Goal: Check status: Check status

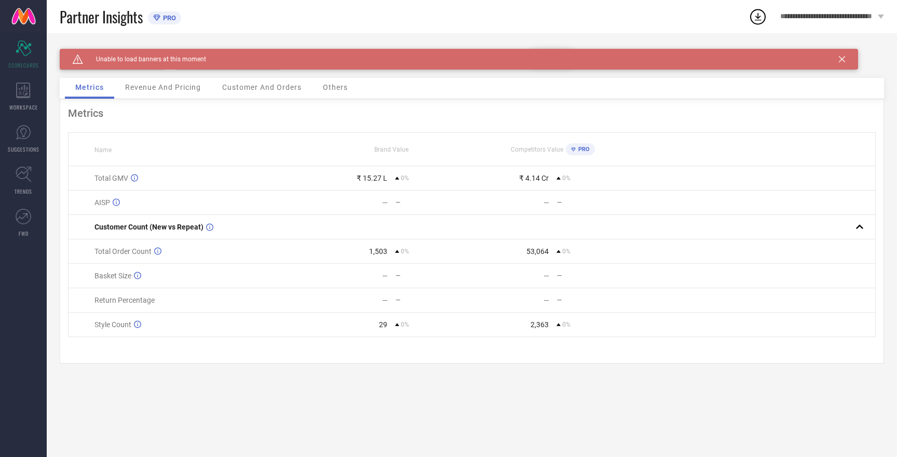
click at [844, 58] on icon at bounding box center [842, 59] width 6 height 6
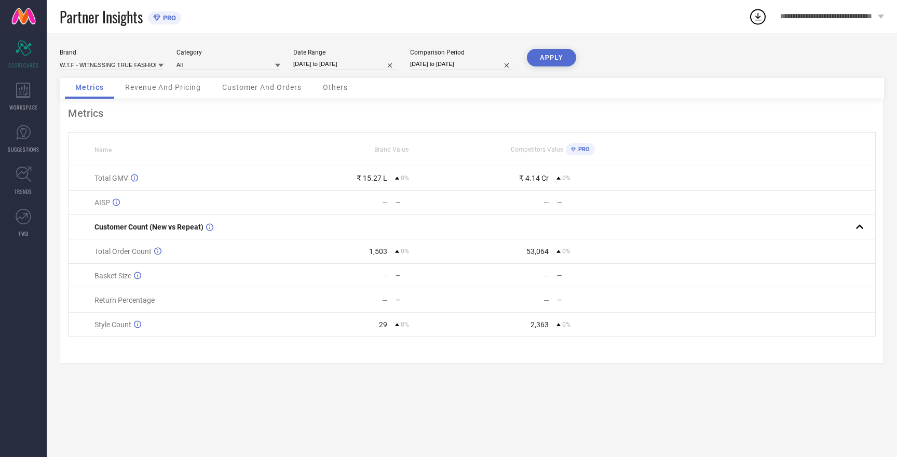
click at [426, 63] on input "01-09-2025 to 30-09-2025" at bounding box center [462, 64] width 104 height 11
select select "8"
select select "2025"
select select "9"
select select "2025"
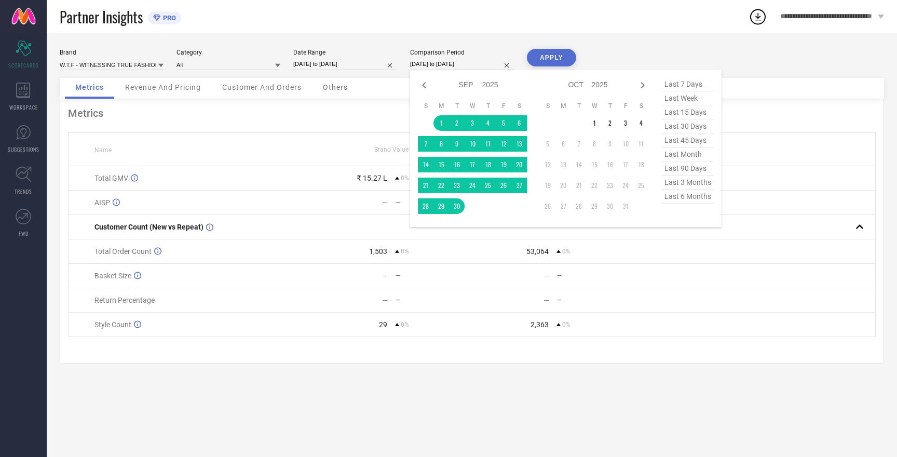
click at [321, 61] on input "01-09-2025 to 30-09-2025" at bounding box center [345, 64] width 104 height 11
select select "8"
select select "2025"
select select "9"
select select "2025"
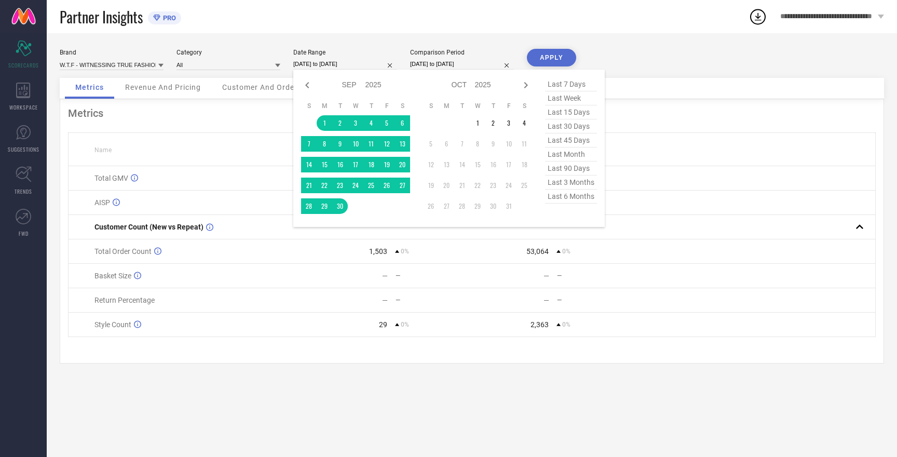
click at [550, 58] on button "APPLY" at bounding box center [551, 58] width 49 height 18
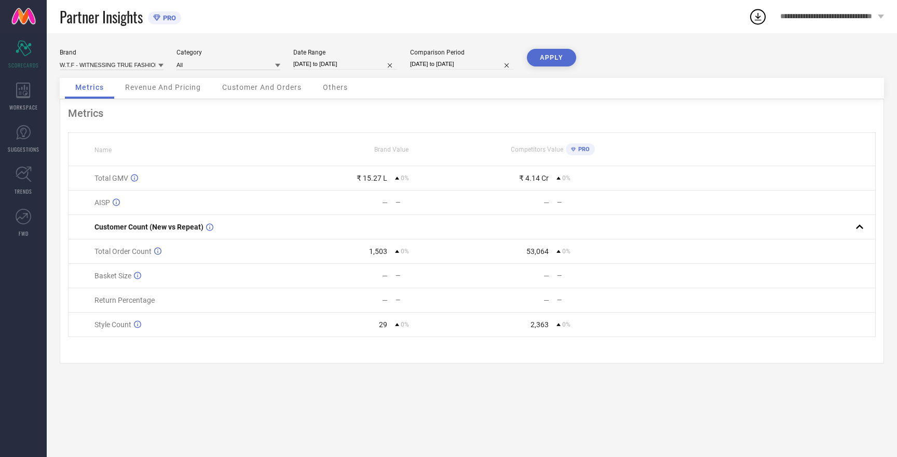
click at [550, 58] on button "APPLY" at bounding box center [551, 58] width 49 height 18
click at [138, 62] on input at bounding box center [112, 64] width 104 height 11
click at [133, 63] on input at bounding box center [112, 64] width 104 height 11
click at [118, 101] on div "HERE&NOW" at bounding box center [112, 104] width 104 height 18
type input "All"
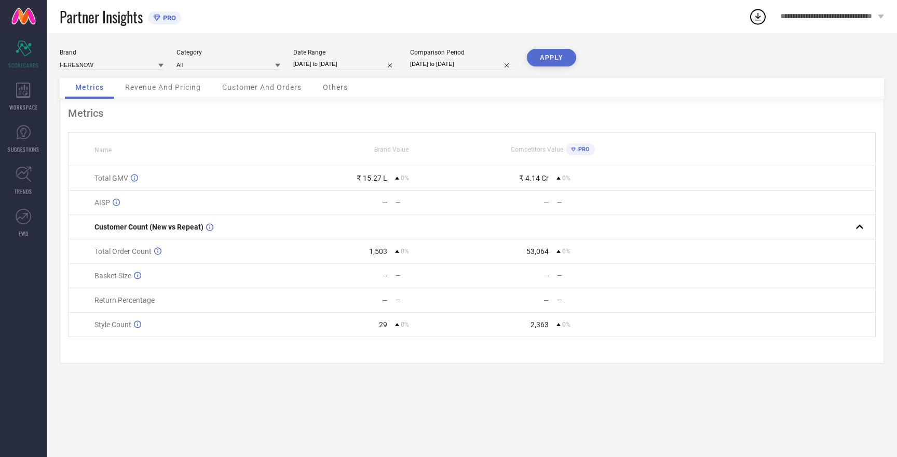
click at [560, 61] on button "APPLY" at bounding box center [551, 58] width 49 height 18
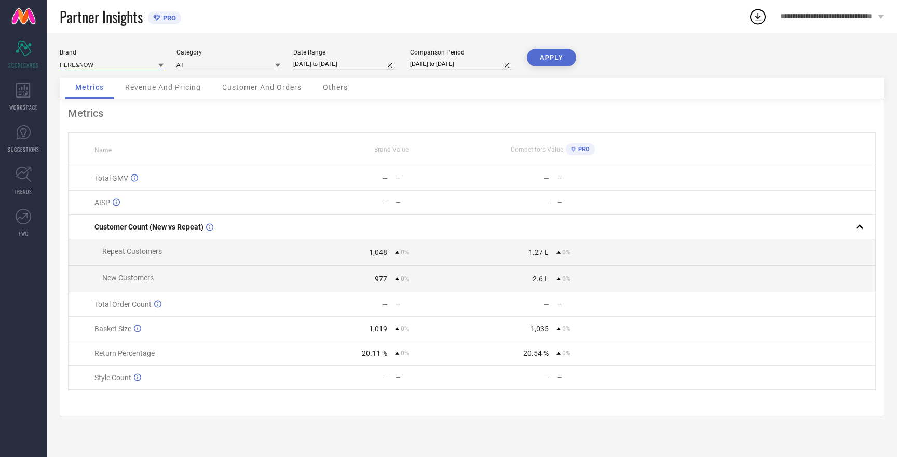
click at [80, 63] on input at bounding box center [112, 64] width 104 height 11
click at [81, 117] on span "ROADSTER" at bounding box center [80, 114] width 31 height 7
type input "All"
click at [557, 63] on button "APPLY" at bounding box center [551, 58] width 49 height 18
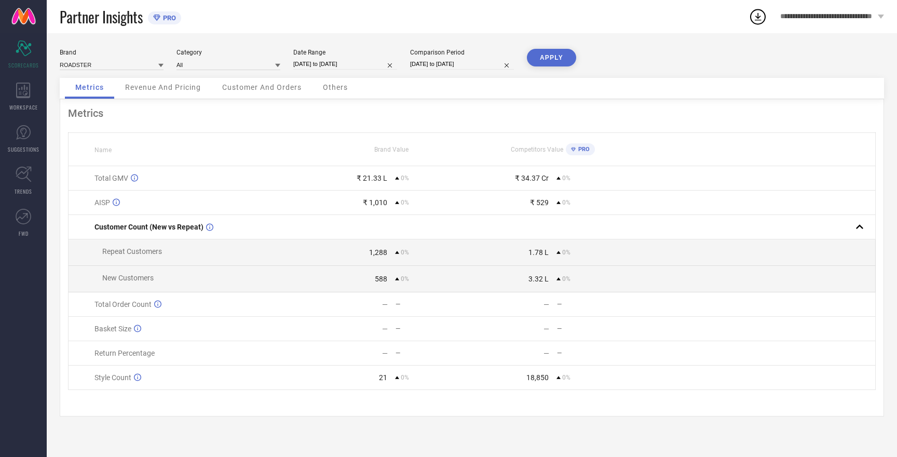
click at [557, 63] on button "APPLY" at bounding box center [551, 58] width 49 height 18
click at [317, 63] on input "01-09-2025 to 30-09-2025" at bounding box center [345, 64] width 104 height 11
select select "8"
select select "2025"
select select "9"
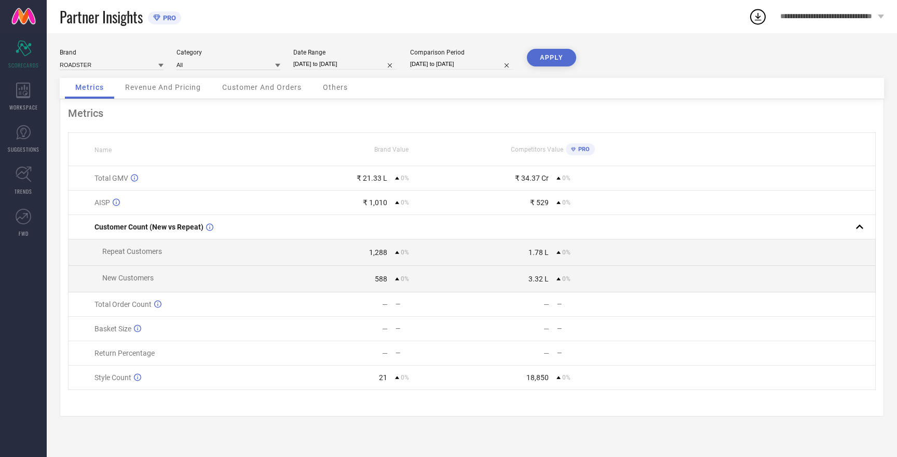
select select "2025"
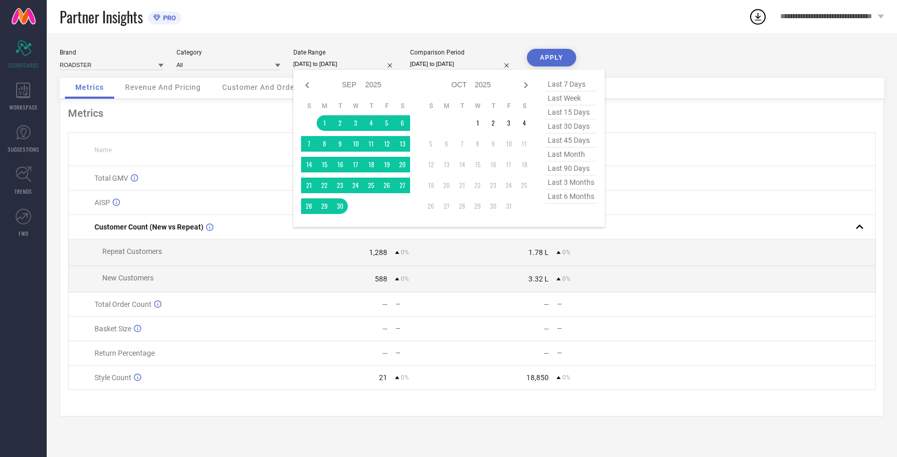
click at [201, 24] on div "Partner Insights PRO" at bounding box center [404, 16] width 689 height 33
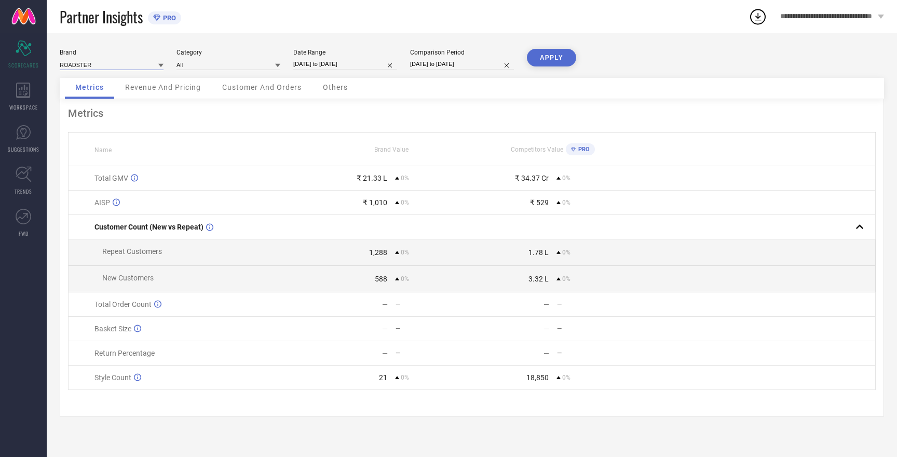
click at [86, 66] on input at bounding box center [112, 64] width 104 height 11
click at [87, 99] on span "HERE&NOW" at bounding box center [82, 96] width 34 height 7
type input "All"
click at [550, 56] on button "APPLY" at bounding box center [551, 58] width 49 height 18
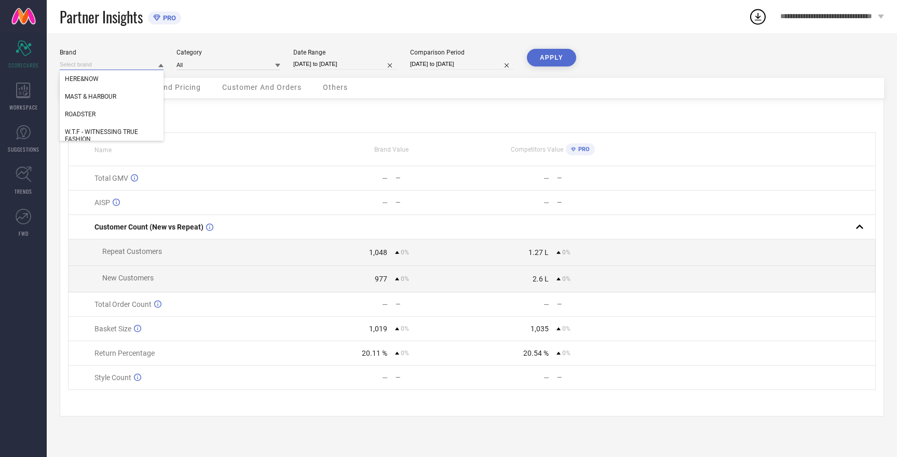
click at [73, 63] on input at bounding box center [112, 64] width 104 height 11
click at [91, 95] on span "MAST & HARBOUR" at bounding box center [90, 96] width 51 height 7
type input "All"
click at [546, 59] on button "APPLY" at bounding box center [551, 58] width 49 height 18
click at [92, 65] on input at bounding box center [112, 64] width 104 height 11
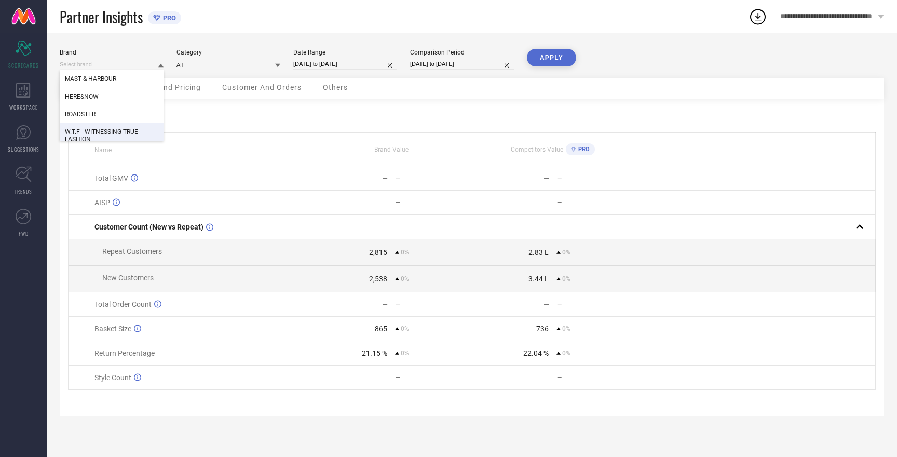
click at [106, 133] on span "W.T.F - WITNESSING TRUE FASHION" at bounding box center [111, 135] width 93 height 15
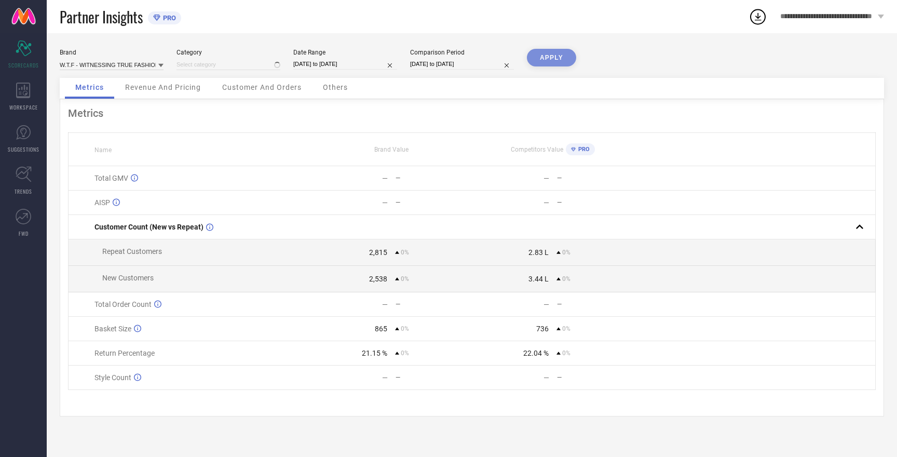
type input "All"
click at [548, 57] on button "APPLY" at bounding box center [551, 58] width 49 height 18
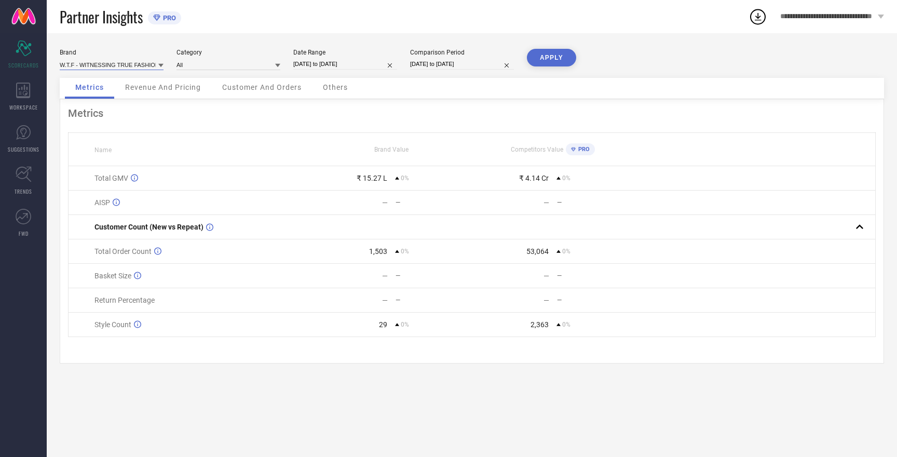
click at [135, 62] on input at bounding box center [112, 64] width 104 height 11
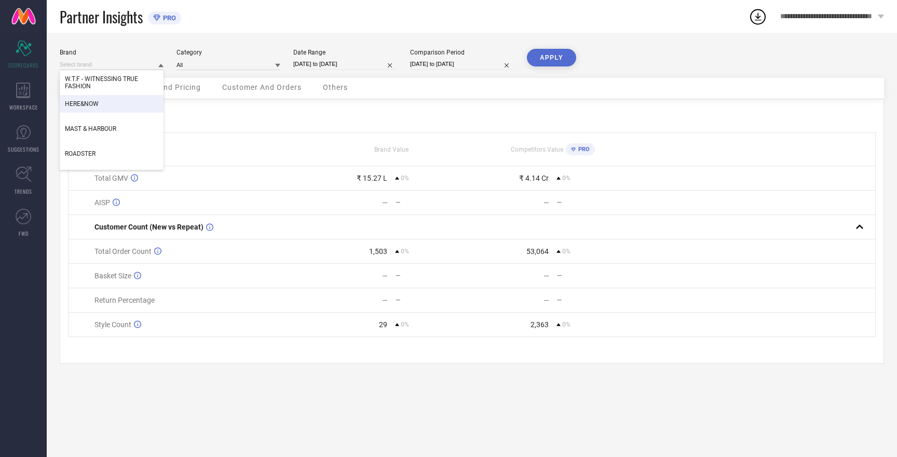
click at [124, 111] on div "HERE&NOW" at bounding box center [112, 104] width 104 height 18
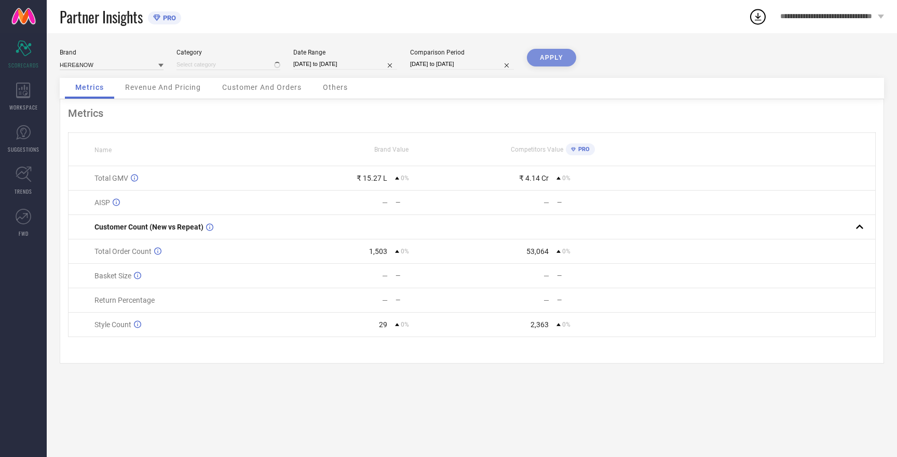
type input "All"
click at [556, 55] on button "APPLY" at bounding box center [551, 58] width 49 height 18
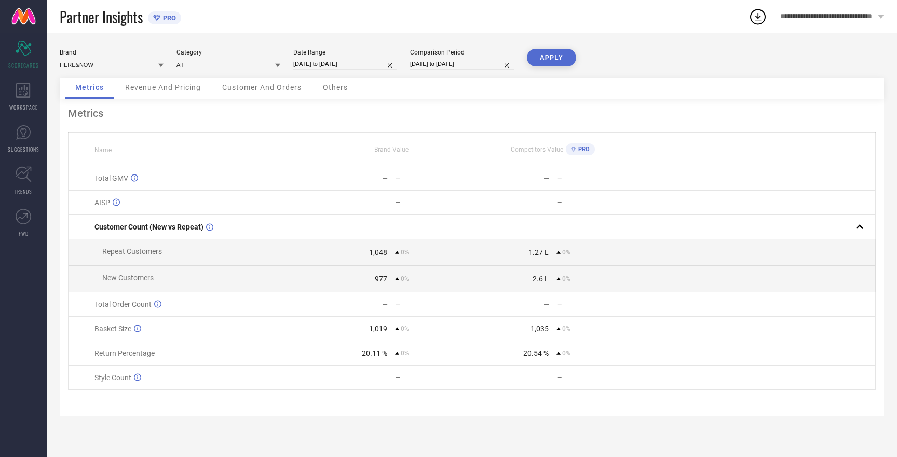
click at [556, 55] on button "APPLY" at bounding box center [551, 58] width 49 height 18
click at [339, 65] on input "01-09-2025 to 30-09-2025" at bounding box center [345, 64] width 104 height 11
select select "8"
select select "2025"
select select "9"
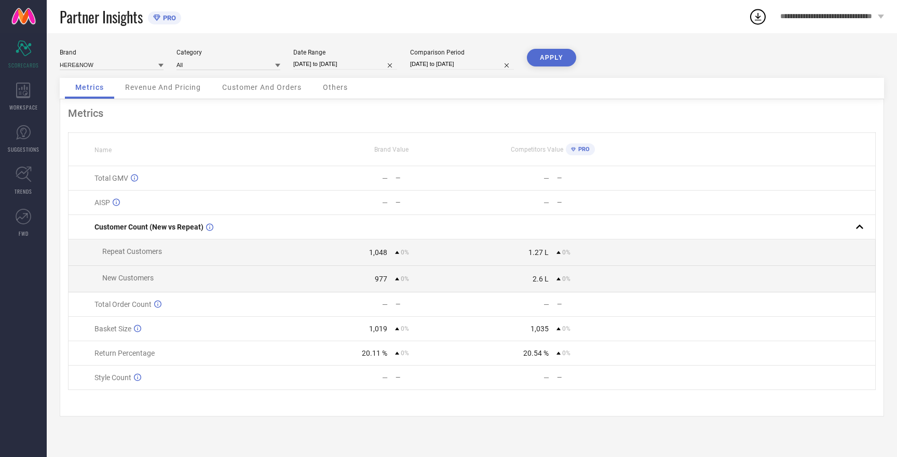
select select "2025"
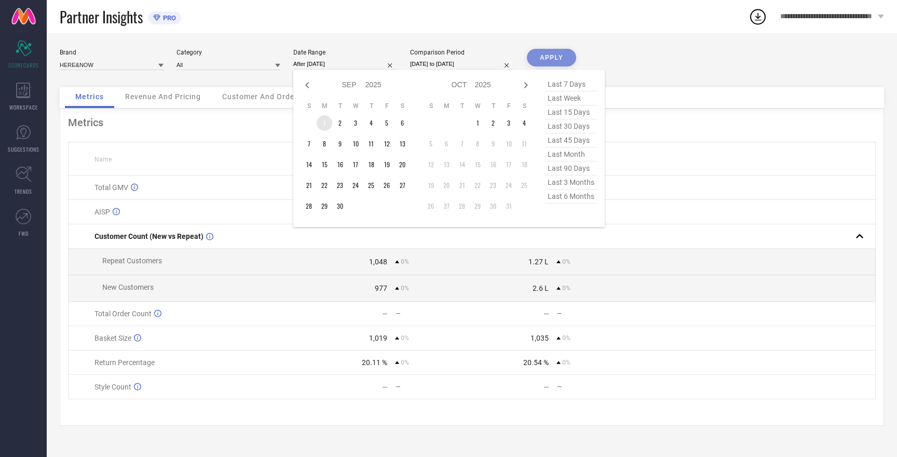
click at [326, 120] on td "1" at bounding box center [325, 123] width 16 height 16
type input "[DATE] to [DATE]"
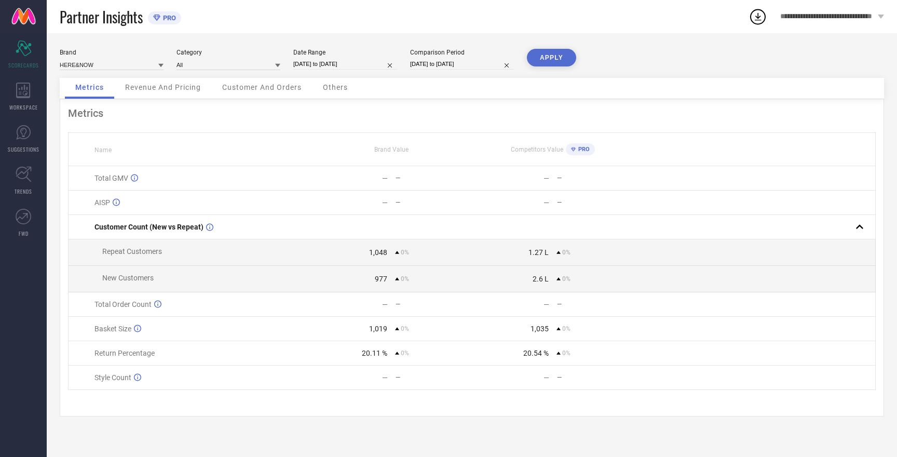
select select "8"
select select "2025"
select select "9"
select select "2025"
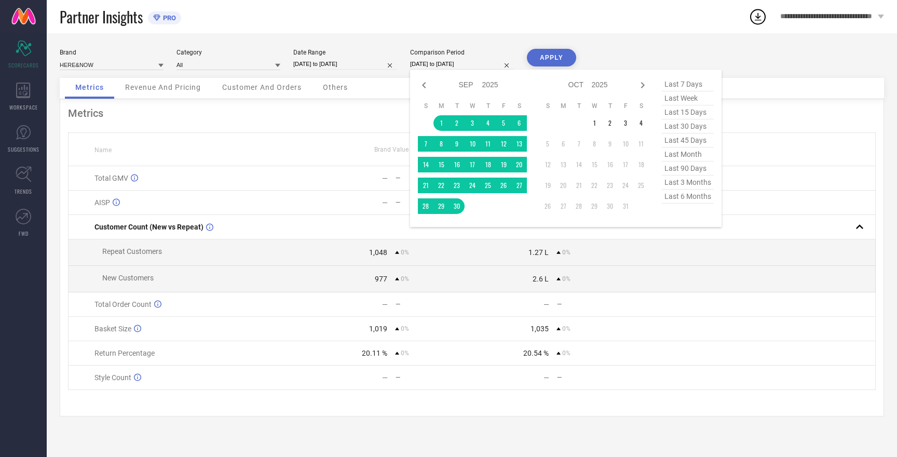
click at [435, 65] on input "01-09-2025 to 30-09-2025" at bounding box center [462, 64] width 104 height 11
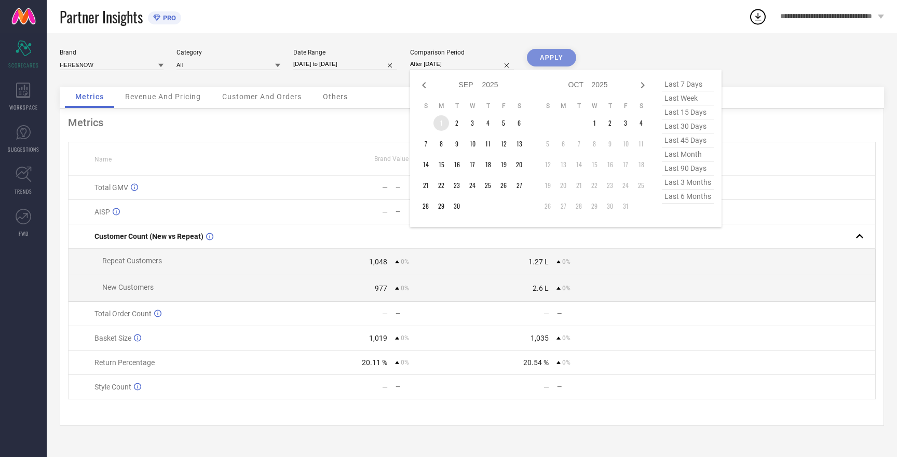
click at [440, 119] on td "1" at bounding box center [442, 123] width 16 height 16
type input "[DATE] to [DATE]"
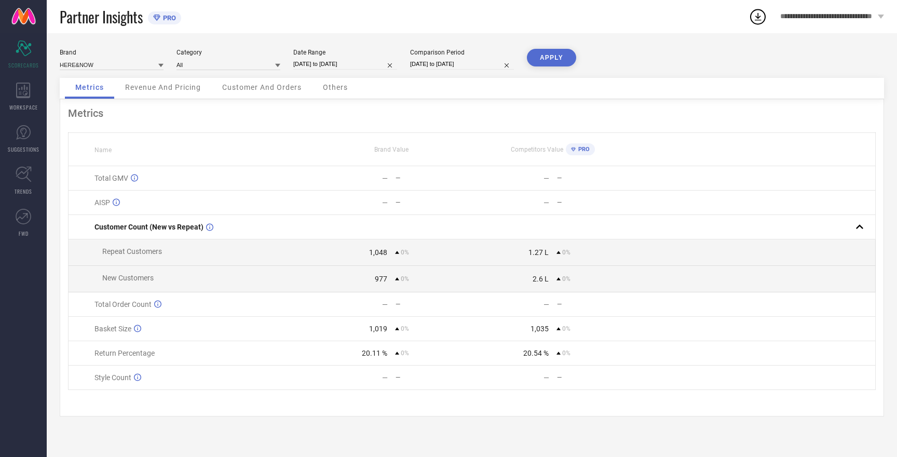
click at [543, 60] on button "APPLY" at bounding box center [551, 58] width 49 height 18
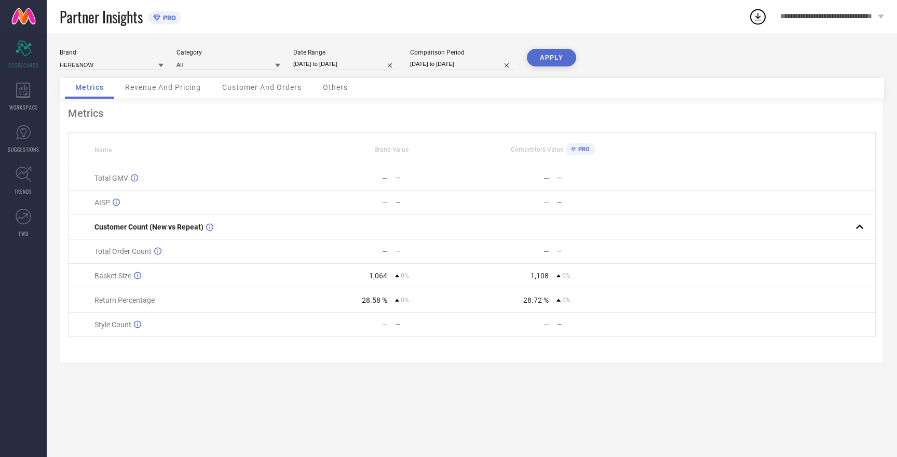
click at [543, 60] on button "APPLY" at bounding box center [551, 58] width 49 height 18
select select "8"
select select "2025"
select select "9"
select select "2025"
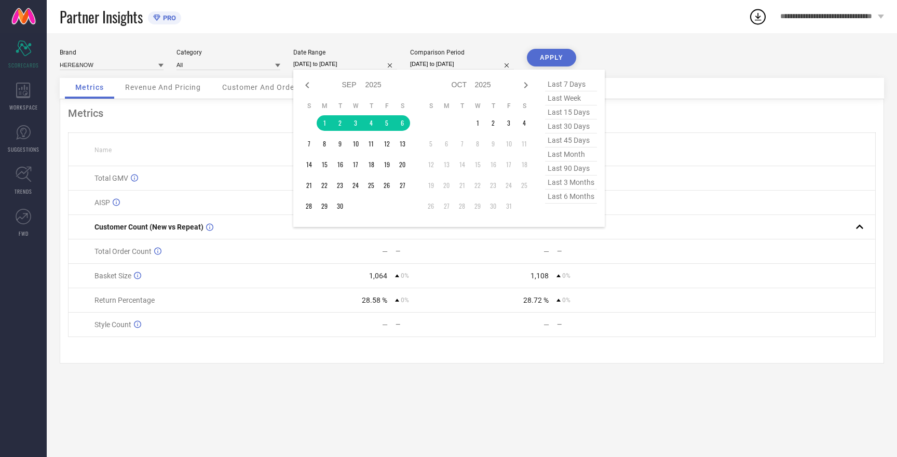
click at [320, 65] on input "[DATE] to [DATE]" at bounding box center [345, 64] width 104 height 11
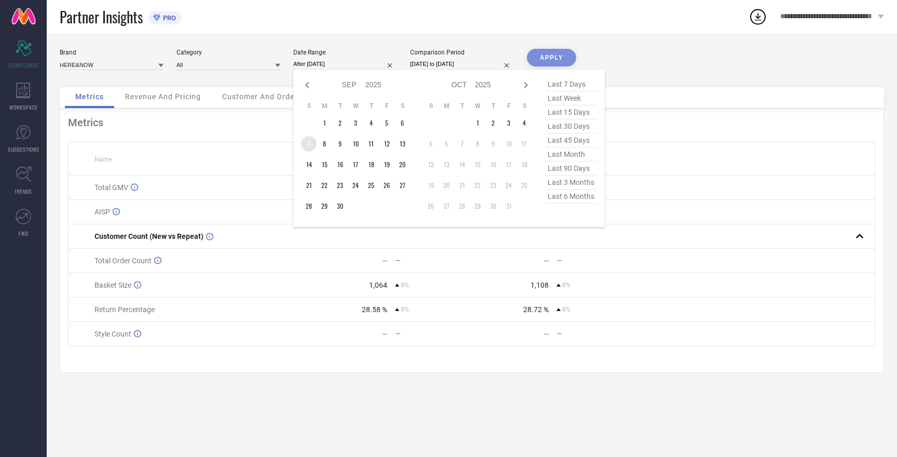
click at [309, 143] on td "7" at bounding box center [309, 144] width 16 height 16
type input "01-09-2025 to 07-09-2025"
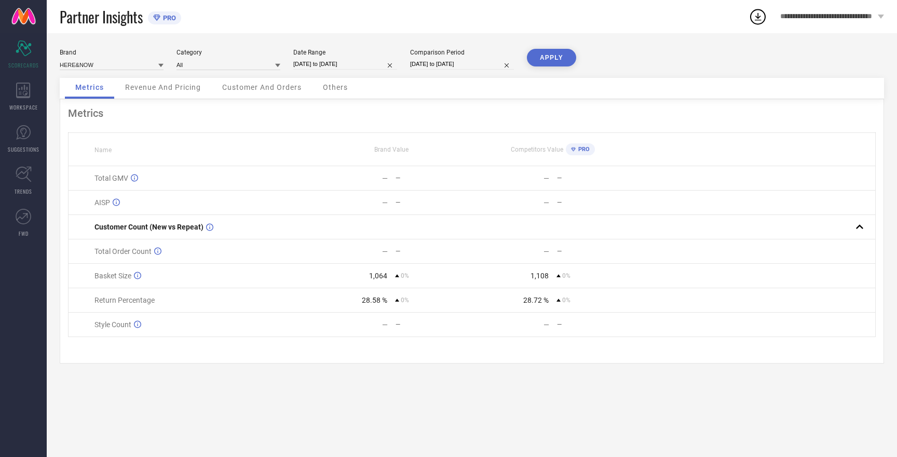
select select "8"
select select "2025"
select select "9"
select select "2025"
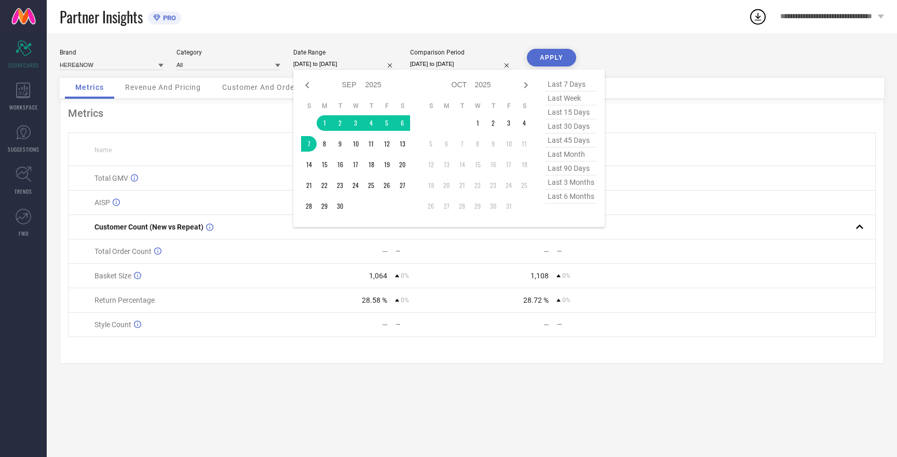
click at [325, 63] on input "01-09-2025 to 07-09-2025" at bounding box center [345, 64] width 104 height 11
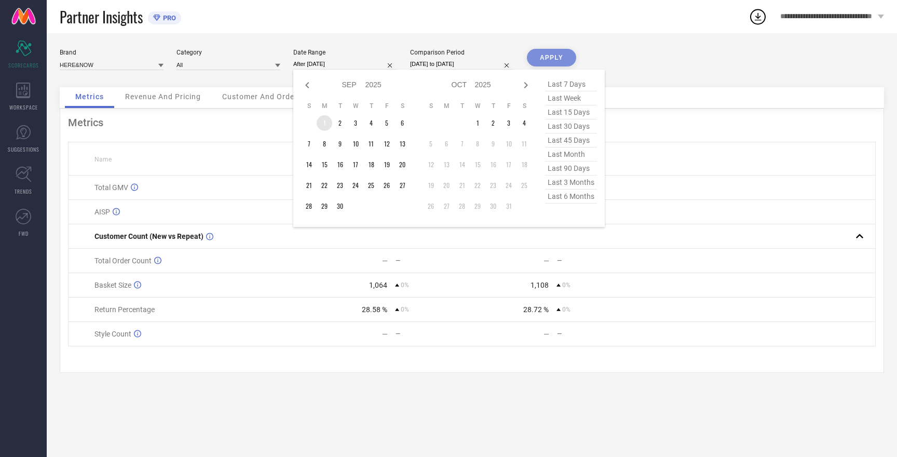
click at [325, 122] on td "1" at bounding box center [325, 123] width 16 height 16
type input "01-09-2025 to 13-09-2025"
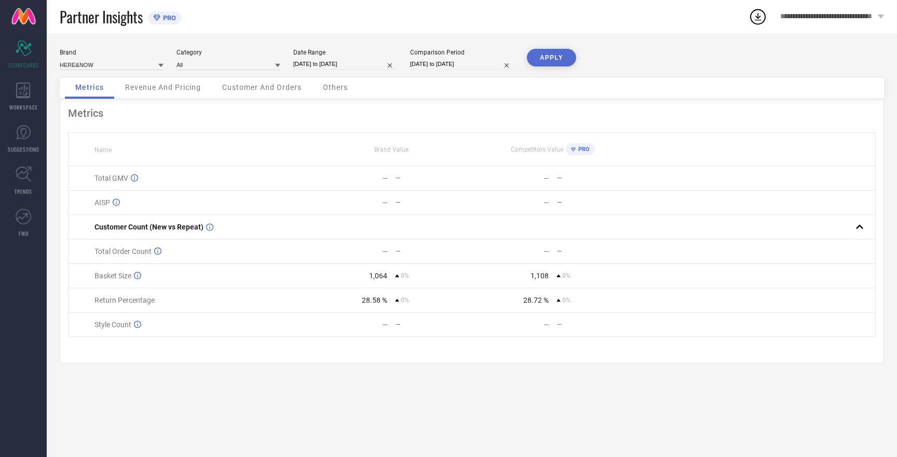
click at [427, 72] on div "Brand HERE&NOW Category All Date Range 01-09-2025 to 13-09-2025 Comparison Peri…" at bounding box center [472, 63] width 825 height 29
click at [427, 64] on input "[DATE] to [DATE]" at bounding box center [462, 64] width 104 height 11
select select "8"
select select "2025"
select select "9"
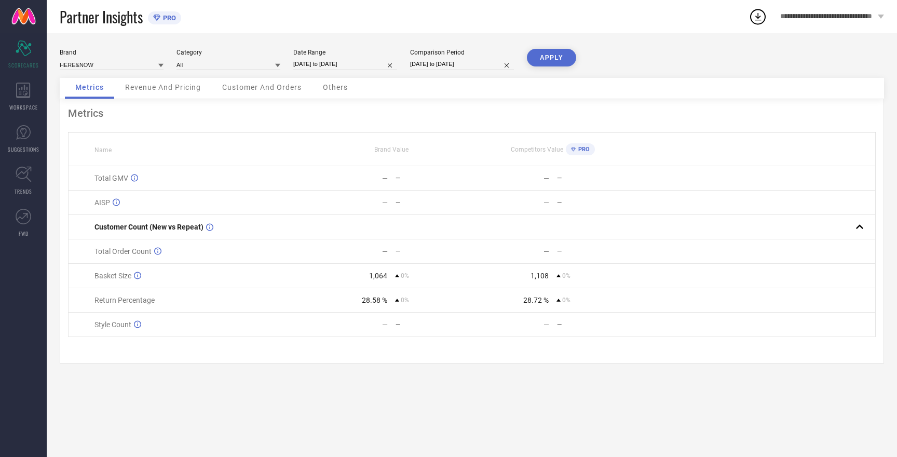
select select "2025"
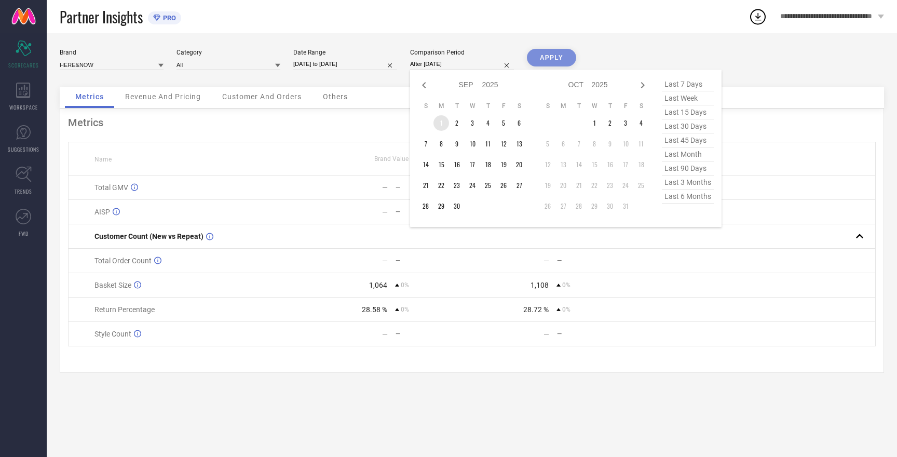
click at [444, 125] on td "1" at bounding box center [442, 123] width 16 height 16
type input "01-09-2025 to 13-09-2025"
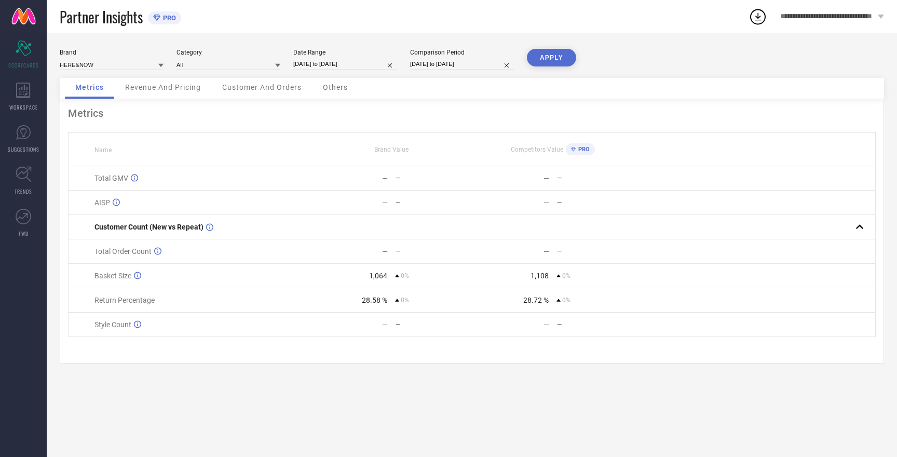
click at [540, 60] on button "APPLY" at bounding box center [551, 58] width 49 height 18
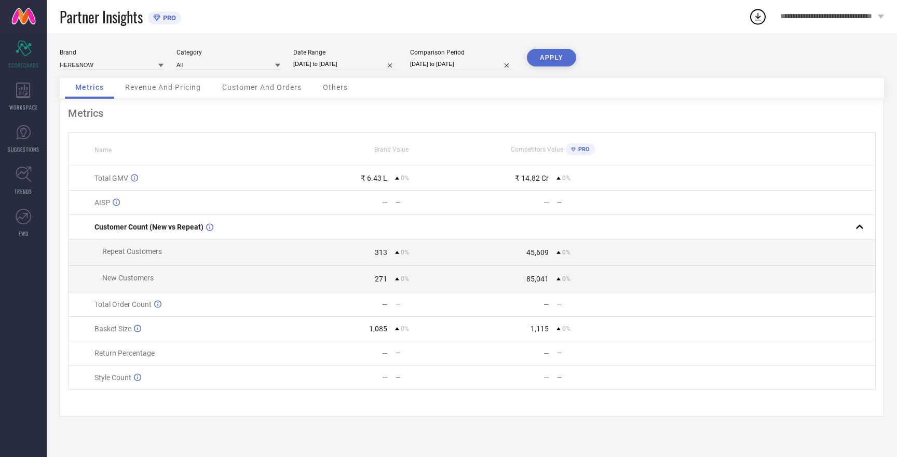
click at [540, 60] on button "APPLY" at bounding box center [551, 58] width 49 height 18
select select "8"
select select "2025"
select select "9"
select select "2025"
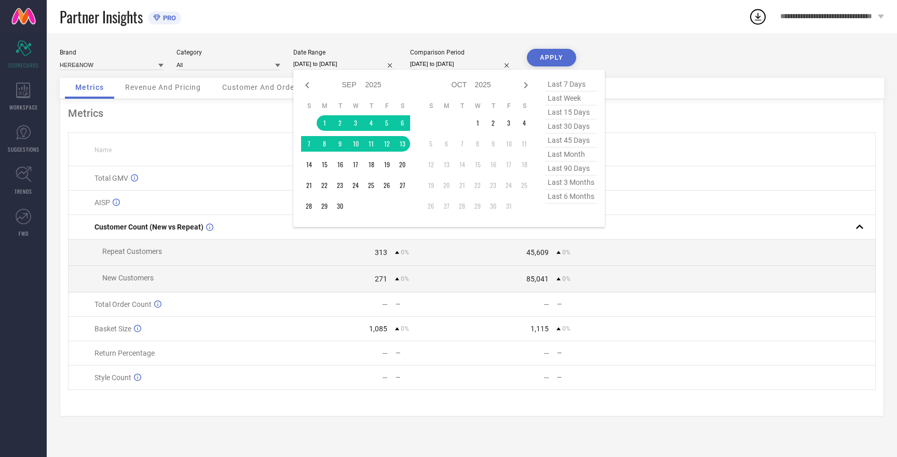
click at [313, 59] on input "01-09-2025 to 13-09-2025" at bounding box center [345, 64] width 104 height 11
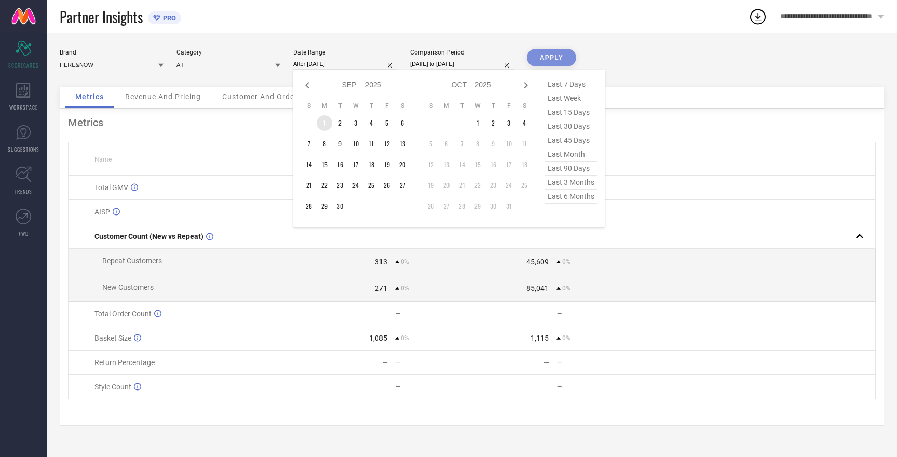
click at [325, 122] on td "1" at bounding box center [325, 123] width 16 height 16
type input "[DATE] to [DATE]"
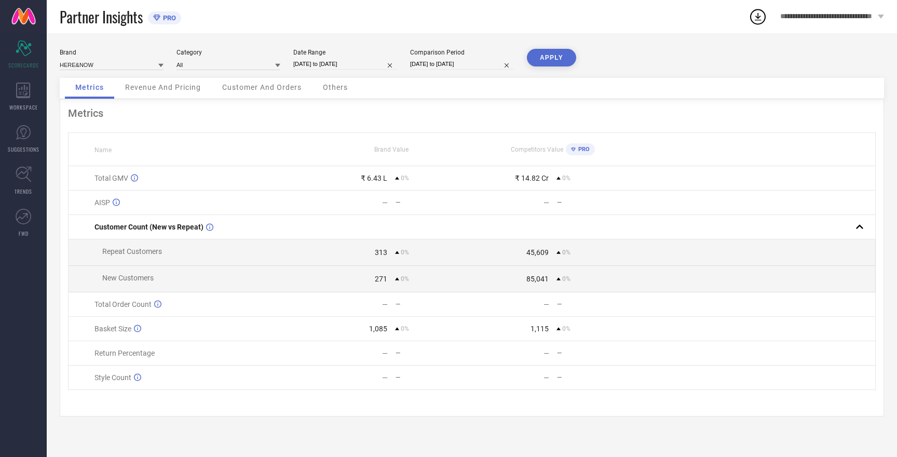
click at [430, 64] on input "01-09-2025 to 13-09-2025" at bounding box center [462, 64] width 104 height 11
select select "8"
select select "2025"
select select "9"
select select "2025"
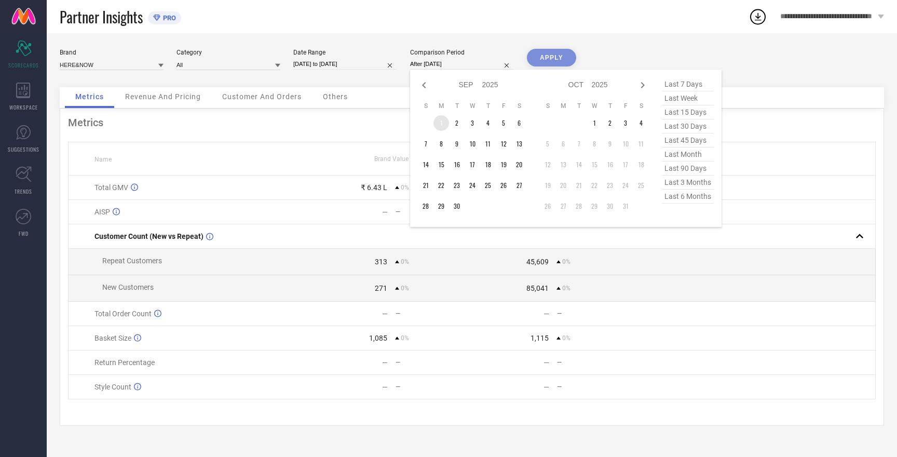
click at [439, 123] on td "1" at bounding box center [442, 123] width 16 height 16
type input "[DATE] to [DATE]"
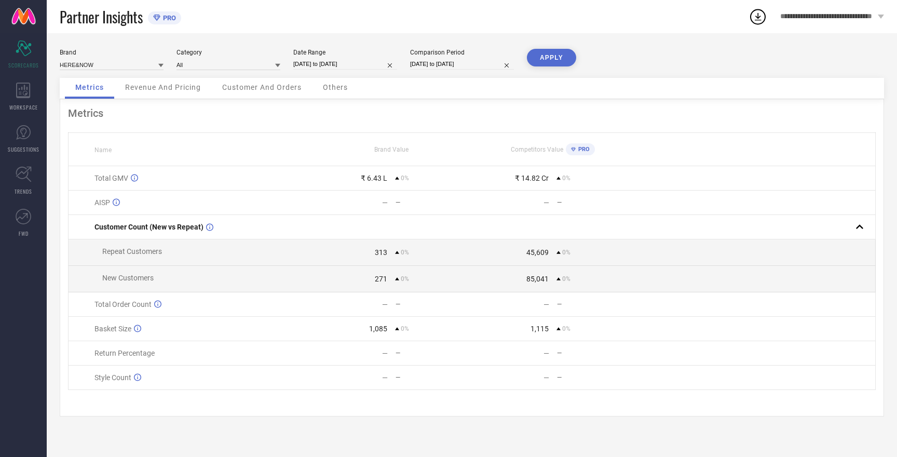
click at [538, 59] on button "APPLY" at bounding box center [551, 58] width 49 height 18
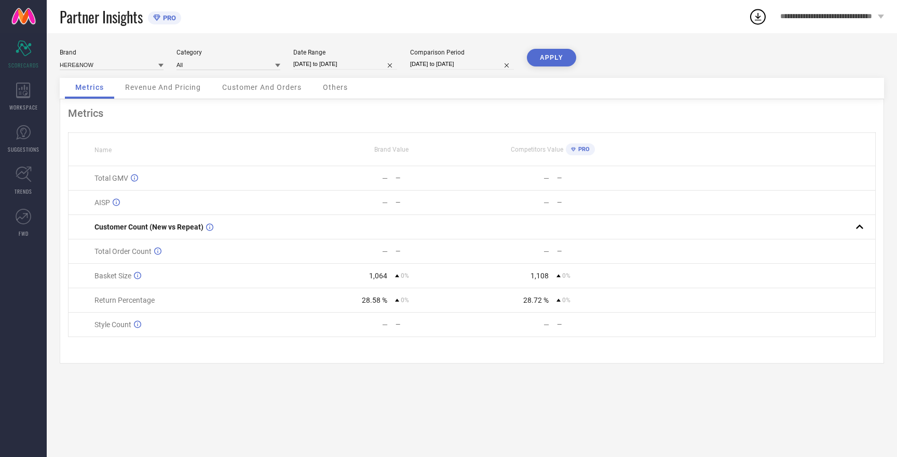
click at [538, 59] on button "APPLY" at bounding box center [551, 58] width 49 height 18
select select "8"
select select "2025"
select select "9"
select select "2025"
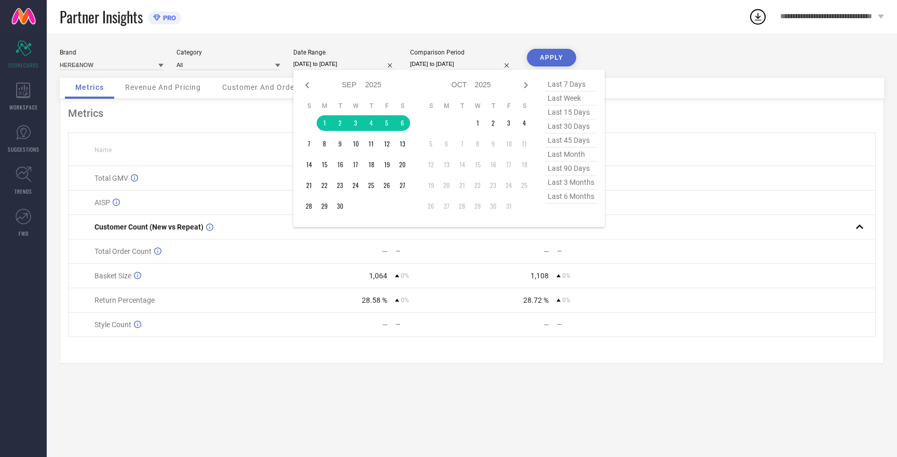
click at [324, 63] on input "[DATE] to [DATE]" at bounding box center [345, 64] width 104 height 11
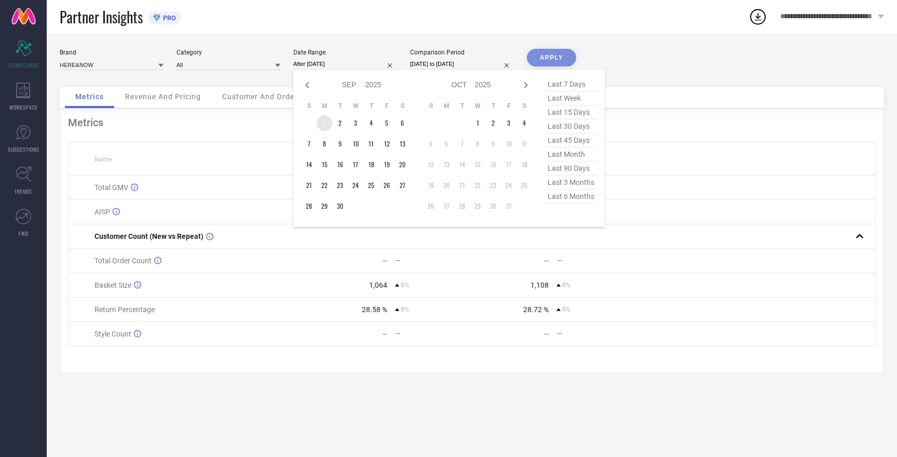
click at [327, 121] on td "1" at bounding box center [325, 123] width 16 height 16
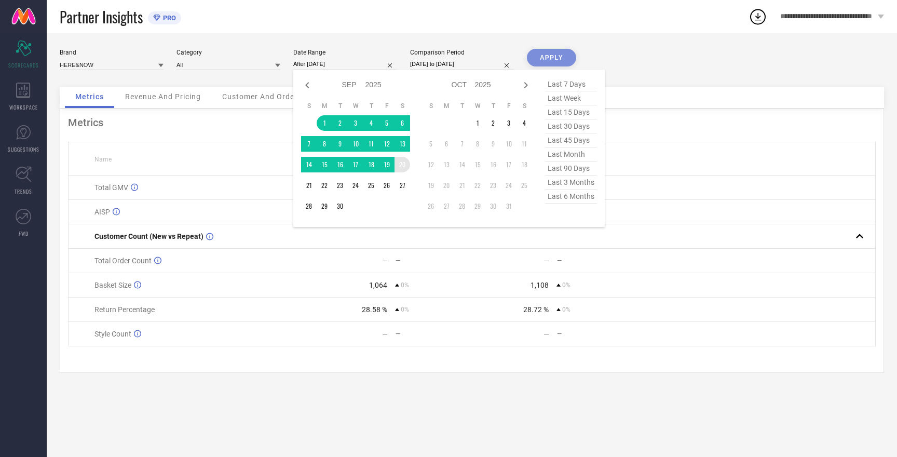
type input "01-09-2025 to 20-09-2025"
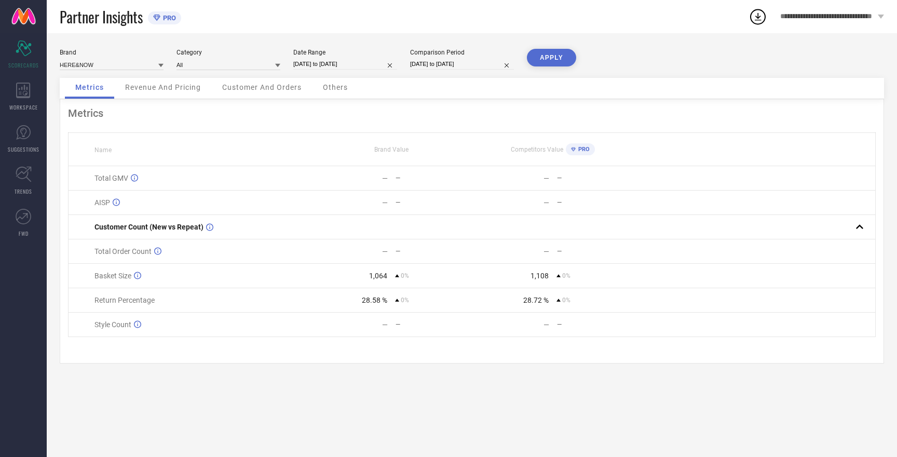
select select "8"
select select "2025"
select select "9"
select select "2025"
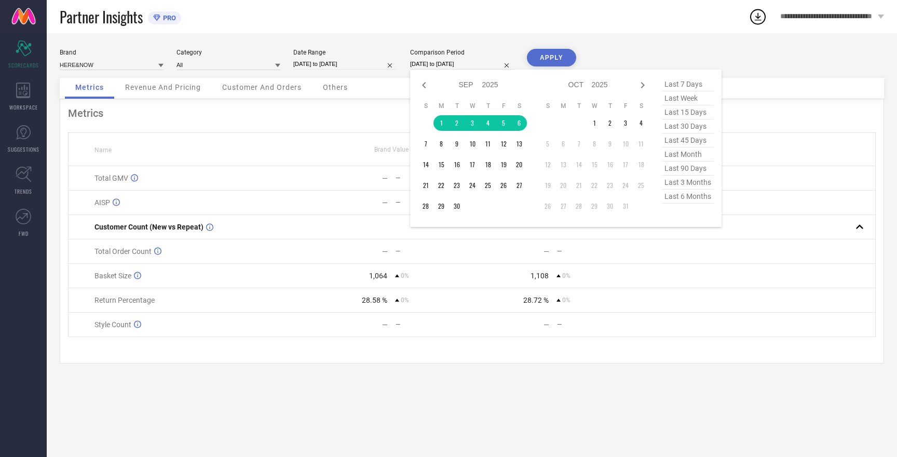
click at [428, 61] on input "[DATE] to [DATE]" at bounding box center [462, 64] width 104 height 11
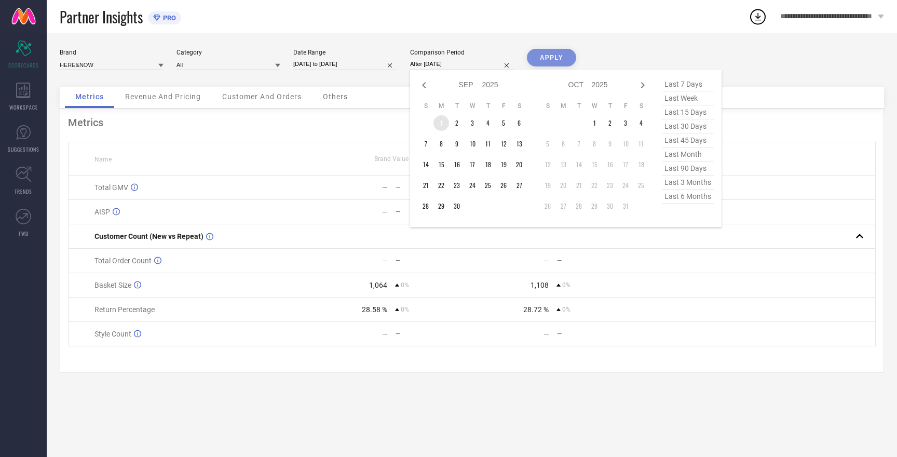
click at [440, 124] on td "1" at bounding box center [442, 123] width 16 height 16
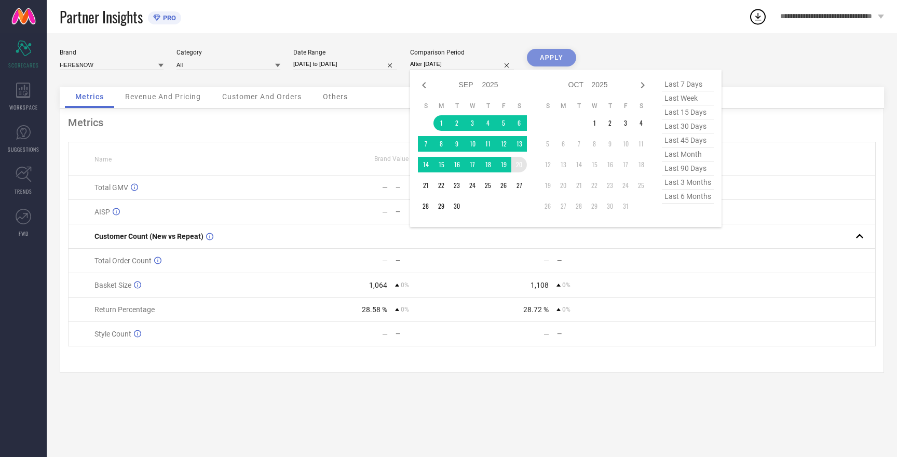
type input "01-09-2025 to 20-09-2025"
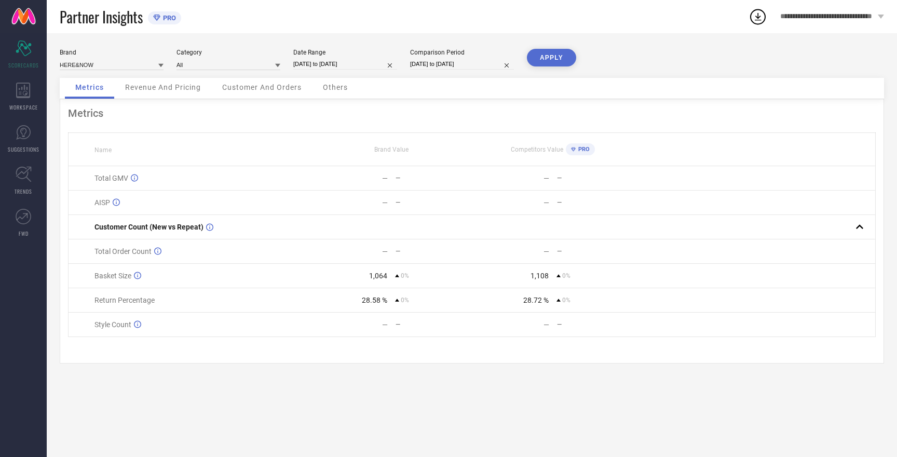
click at [537, 58] on button "APPLY" at bounding box center [551, 58] width 49 height 18
click at [316, 65] on input "01-09-2025 to 20-09-2025" at bounding box center [345, 64] width 104 height 11
select select "8"
select select "2025"
select select "9"
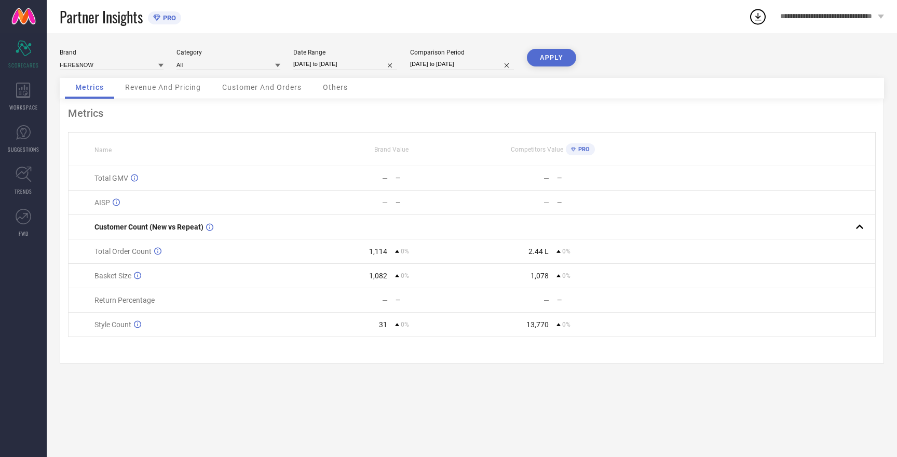
select select "2025"
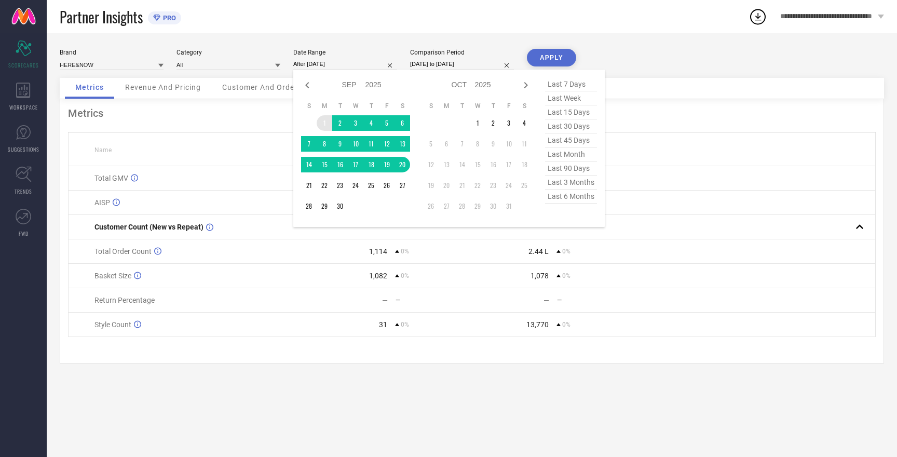
click at [326, 122] on td "1" at bounding box center [325, 123] width 16 height 16
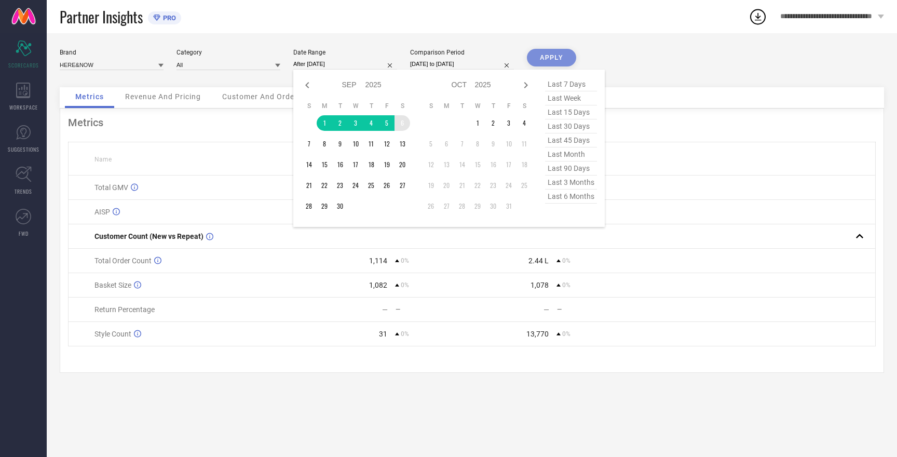
type input "[DATE] to [DATE]"
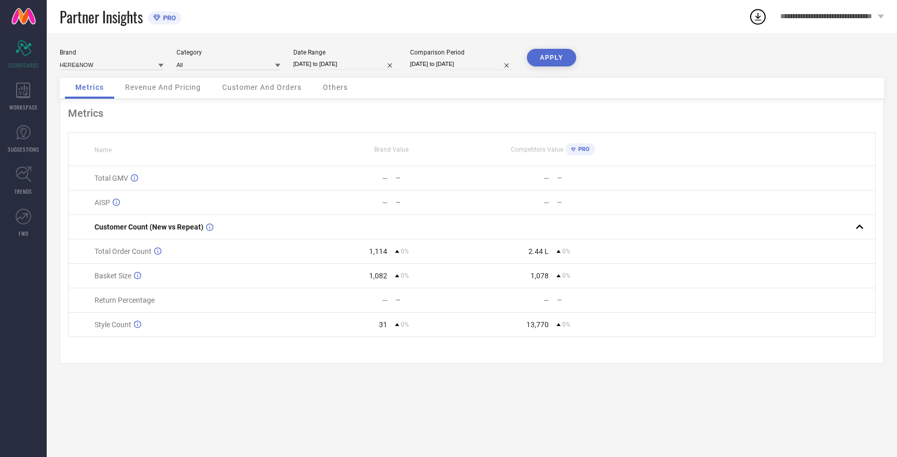
click at [438, 66] on input "01-09-2025 to 20-09-2025" at bounding box center [462, 64] width 104 height 11
select select "8"
select select "2025"
select select "9"
select select "2025"
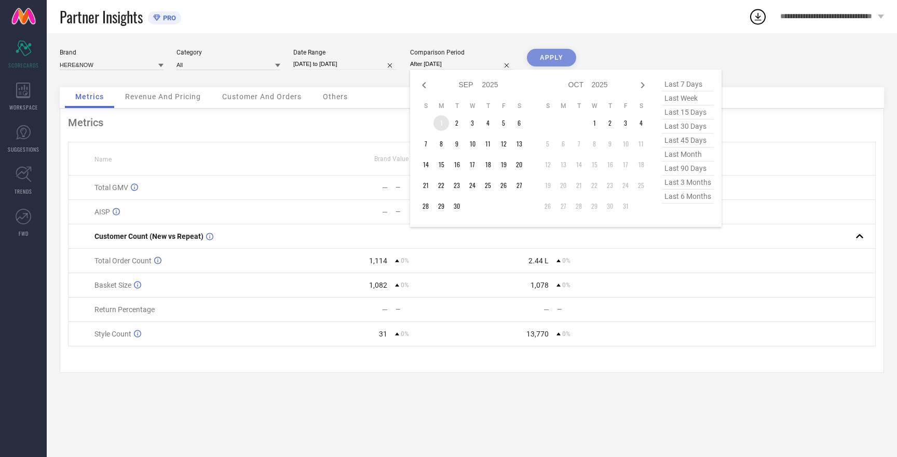
click at [443, 120] on td "1" at bounding box center [442, 123] width 16 height 16
type input "[DATE] to [DATE]"
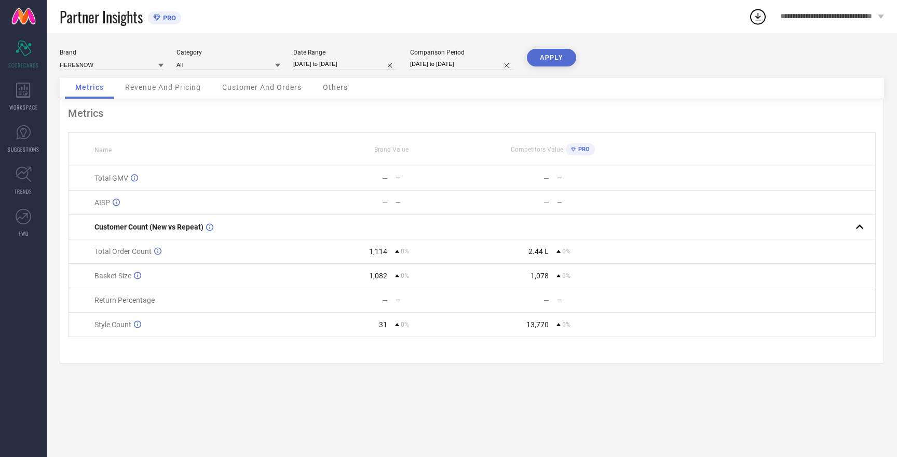
click at [555, 60] on button "APPLY" at bounding box center [551, 58] width 49 height 18
click at [97, 65] on input at bounding box center [112, 64] width 104 height 11
click at [100, 91] on div "MAST & HARBOUR" at bounding box center [112, 97] width 104 height 18
type input "All"
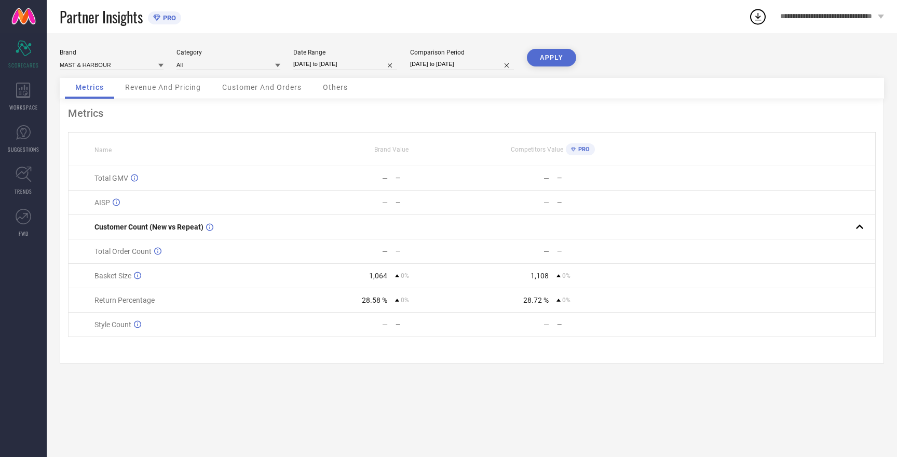
click at [556, 57] on button "APPLY" at bounding box center [551, 58] width 49 height 18
click at [82, 64] on input at bounding box center [112, 64] width 104 height 11
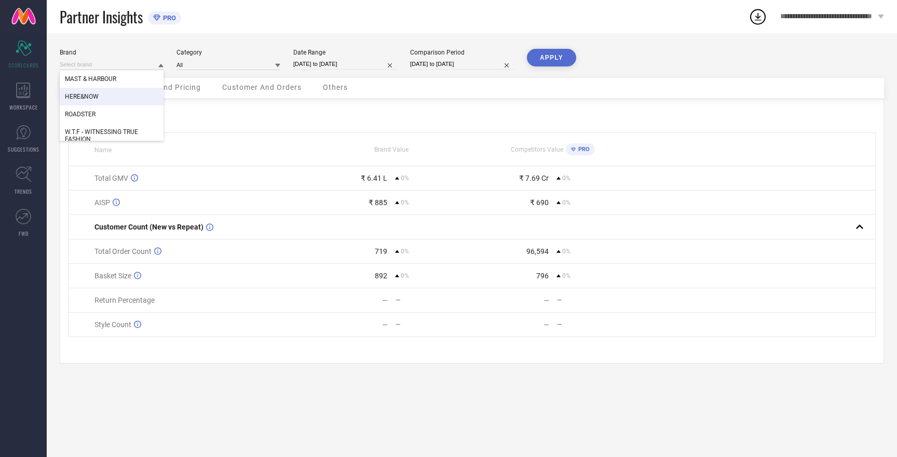
click at [85, 103] on div "HERE&NOW" at bounding box center [112, 97] width 104 height 18
type input "All"
click at [547, 59] on button "APPLY" at bounding box center [551, 58] width 49 height 18
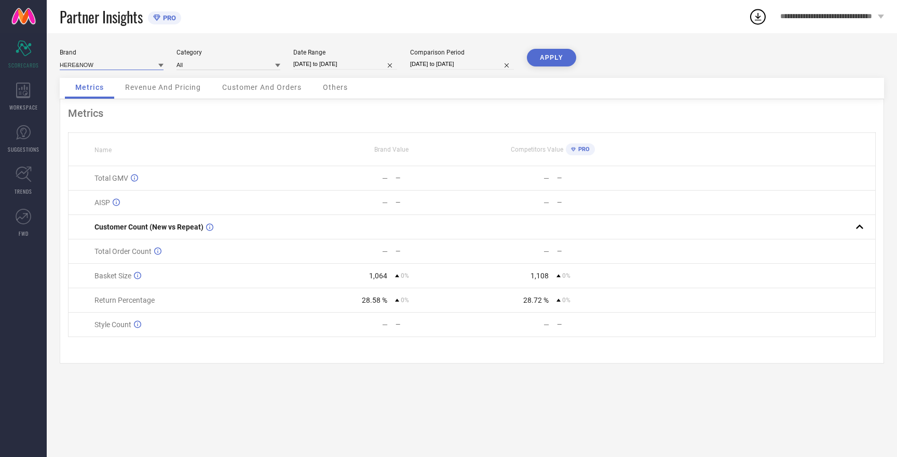
click at [86, 63] on input at bounding box center [112, 64] width 104 height 11
click at [86, 112] on span "ROADSTER" at bounding box center [80, 114] width 31 height 7
type input "All"
click at [551, 61] on button "APPLY" at bounding box center [551, 58] width 49 height 18
click at [550, 61] on button "APPLY" at bounding box center [551, 58] width 49 height 18
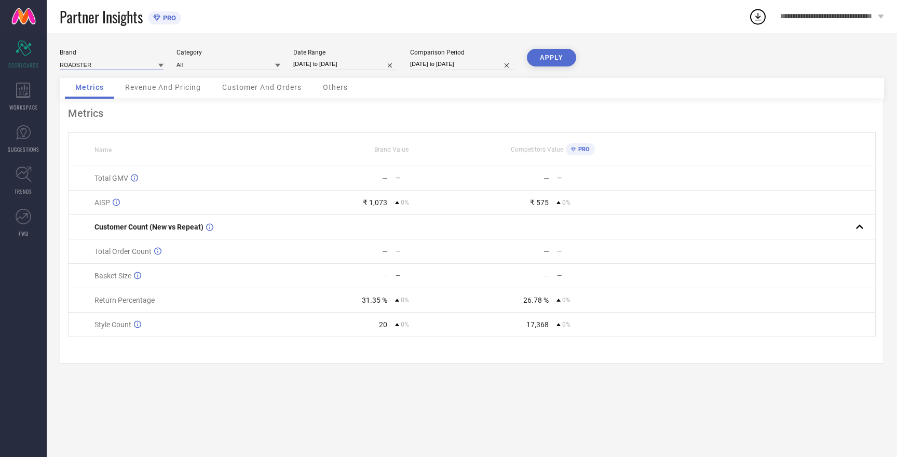
click at [79, 63] on input at bounding box center [112, 64] width 104 height 11
click at [91, 95] on span "HERE&NOW" at bounding box center [82, 96] width 34 height 7
type input "All"
click at [540, 58] on button "APPLY" at bounding box center [551, 58] width 49 height 18
click at [78, 62] on input at bounding box center [112, 64] width 104 height 11
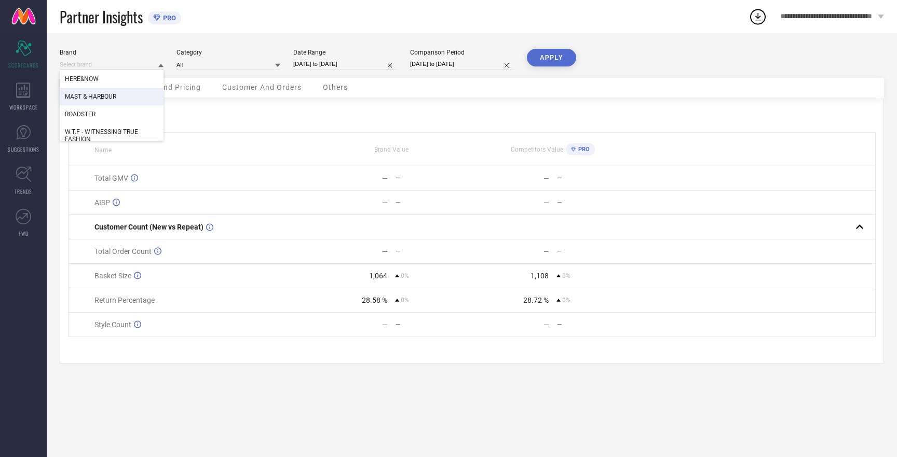
click at [82, 96] on span "MAST & HARBOUR" at bounding box center [90, 96] width 51 height 7
type input "All"
click at [558, 62] on button "APPLY" at bounding box center [551, 58] width 49 height 18
click at [96, 63] on input at bounding box center [112, 64] width 104 height 11
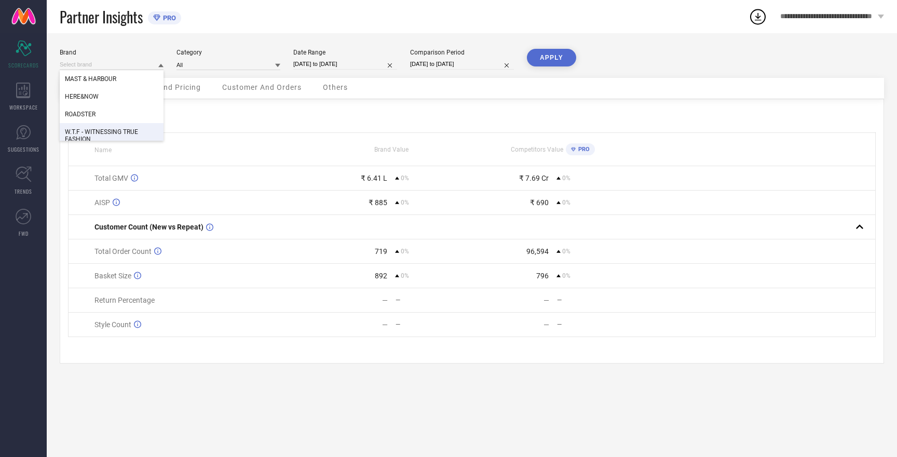
click at [109, 133] on span "W.T.F - WITNESSING TRUE FASHION" at bounding box center [111, 135] width 93 height 15
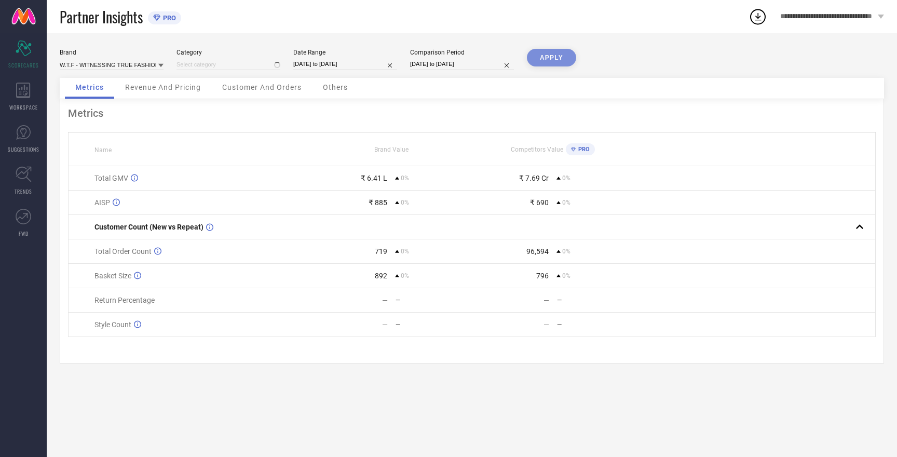
type input "All"
click at [558, 65] on button "APPLY" at bounding box center [551, 58] width 49 height 18
